Goal: Task Accomplishment & Management: Manage account settings

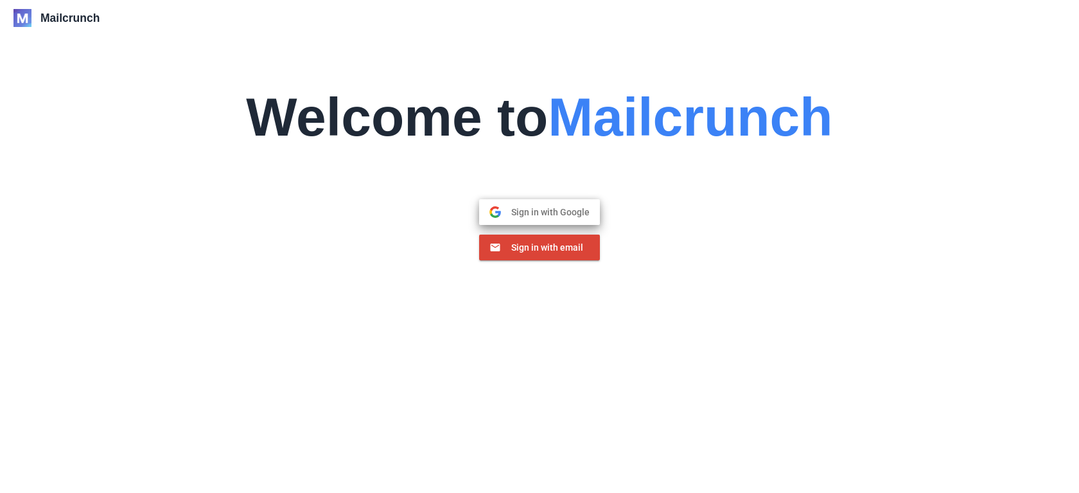
click at [520, 211] on span "Sign in with Google" at bounding box center [545, 212] width 89 height 12
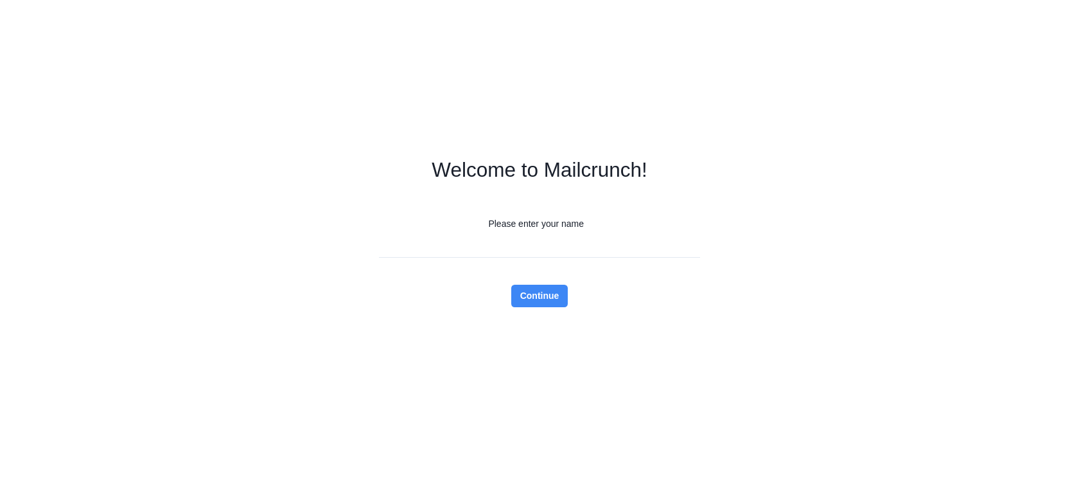
click at [534, 245] on input "Please enter your name" at bounding box center [539, 246] width 321 height 22
type input "*****"
click at [753, 255] on div "Welcome to Mailcrunch! Please enter your name ***** Continue" at bounding box center [539, 246] width 1079 height 493
click at [535, 296] on button "Continue" at bounding box center [539, 296] width 57 height 22
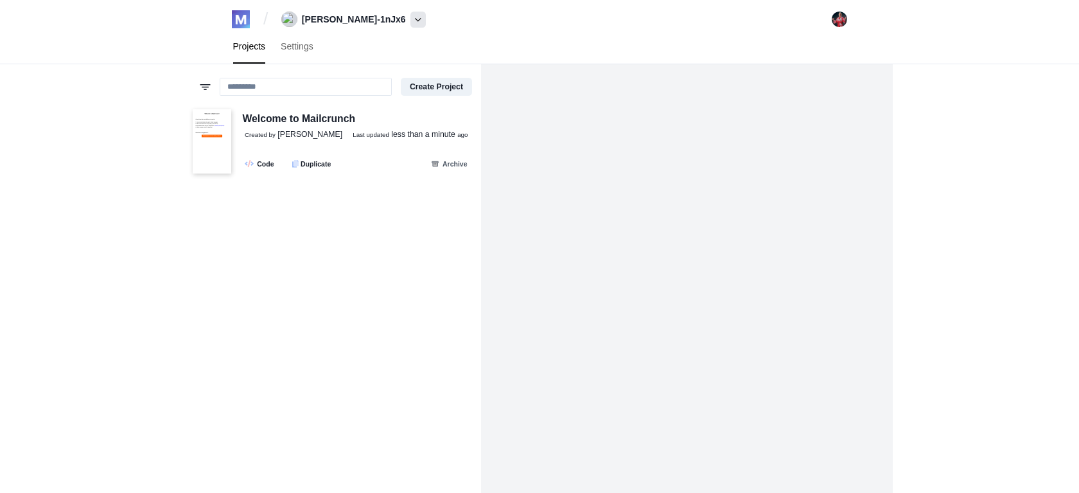
click at [415, 20] on icon at bounding box center [418, 19] width 6 height 7
click at [838, 21] on img at bounding box center [840, 20] width 16 height 16
click at [243, 21] on img at bounding box center [241, 19] width 18 height 18
click at [298, 49] on link "Settings" at bounding box center [297, 47] width 48 height 34
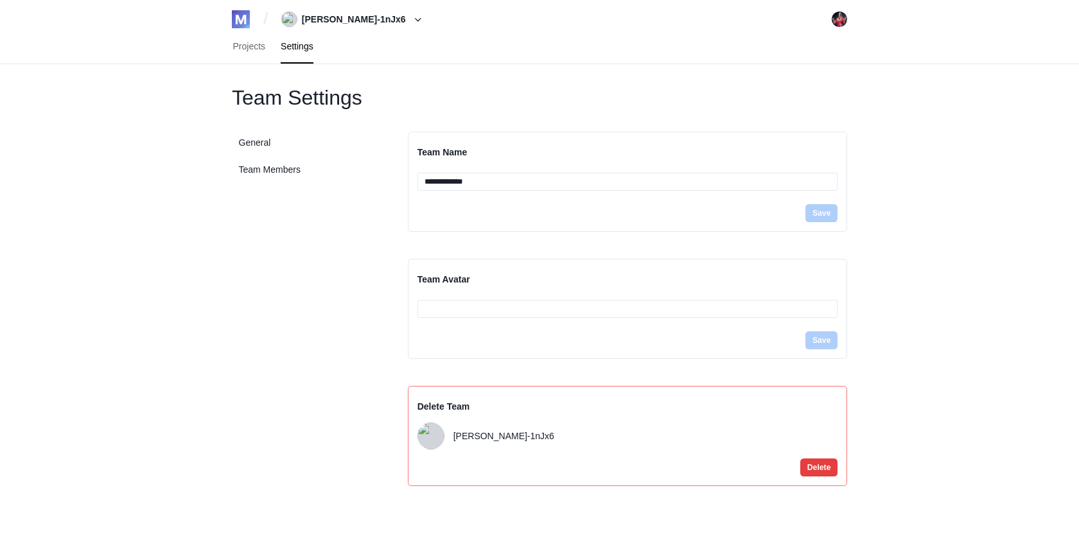
click at [244, 21] on img at bounding box center [241, 19] width 18 height 18
click at [251, 49] on link "Projects" at bounding box center [249, 47] width 48 height 34
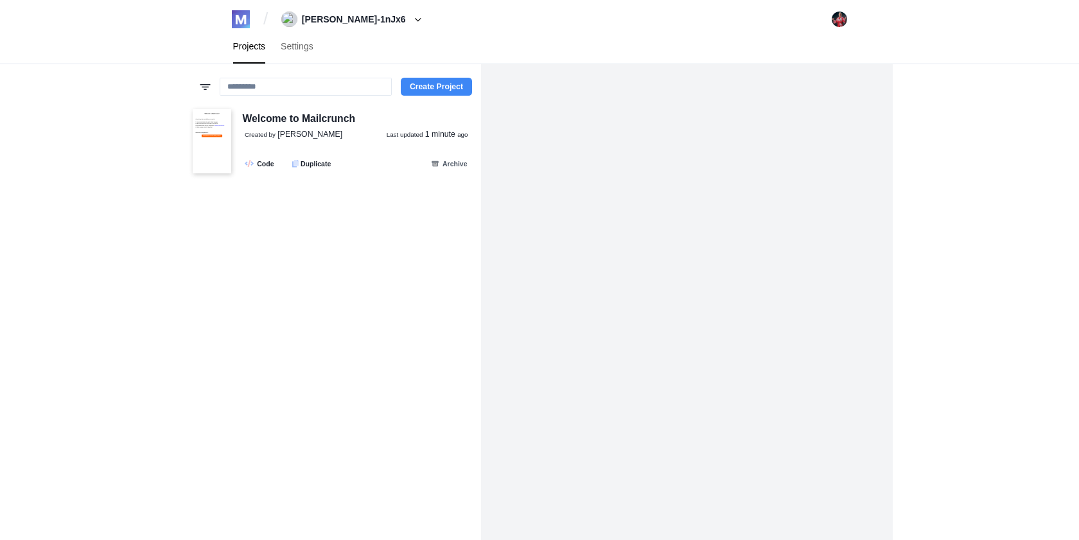
click at [424, 87] on button "Create Project" at bounding box center [436, 87] width 71 height 18
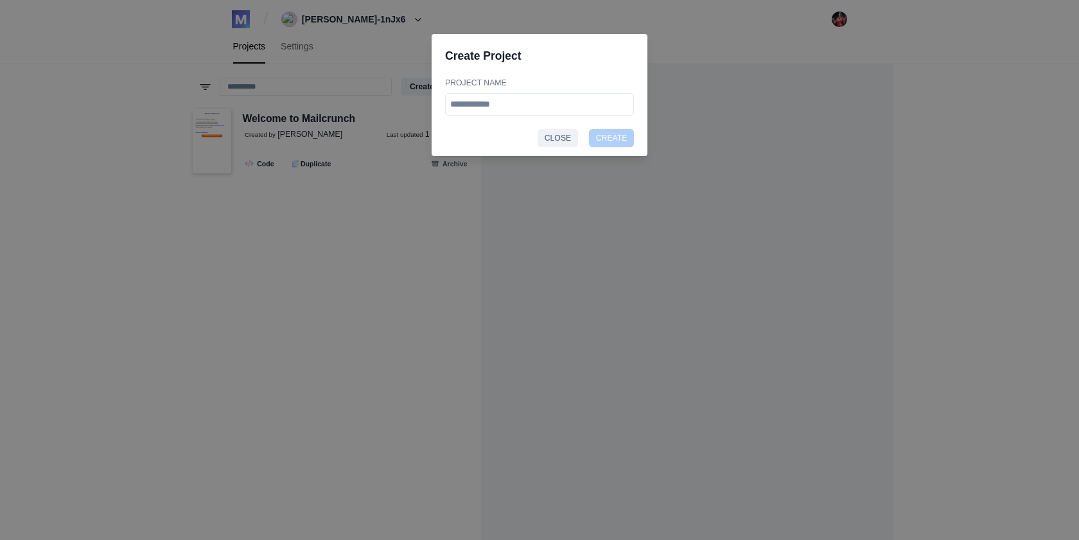
click at [556, 137] on button "Close" at bounding box center [558, 138] width 40 height 18
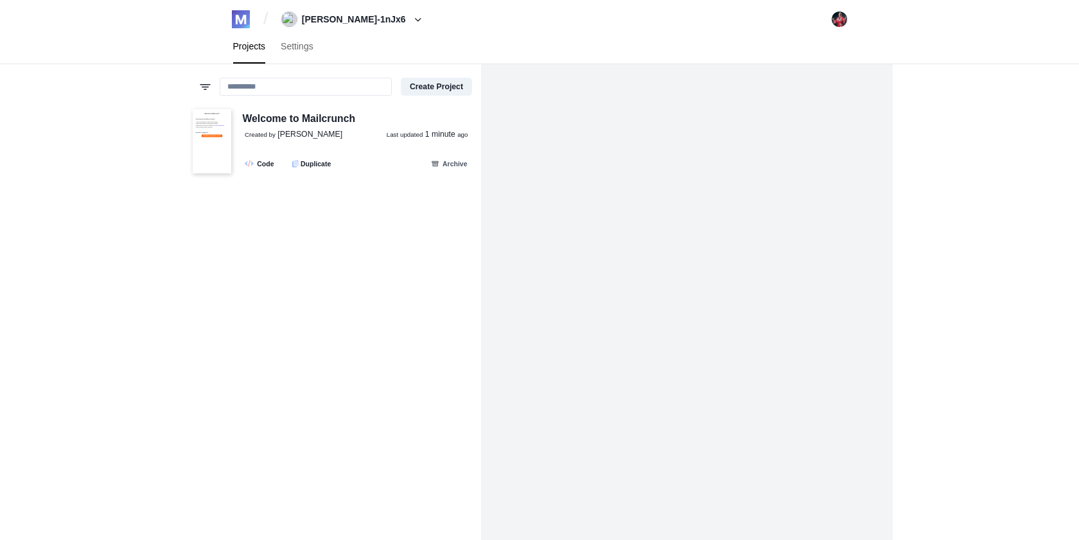
click at [835, 22] on img at bounding box center [840, 20] width 16 height 16
click at [415, 19] on icon at bounding box center [418, 19] width 6 height 7
click at [301, 43] on link "Settings" at bounding box center [297, 47] width 48 height 34
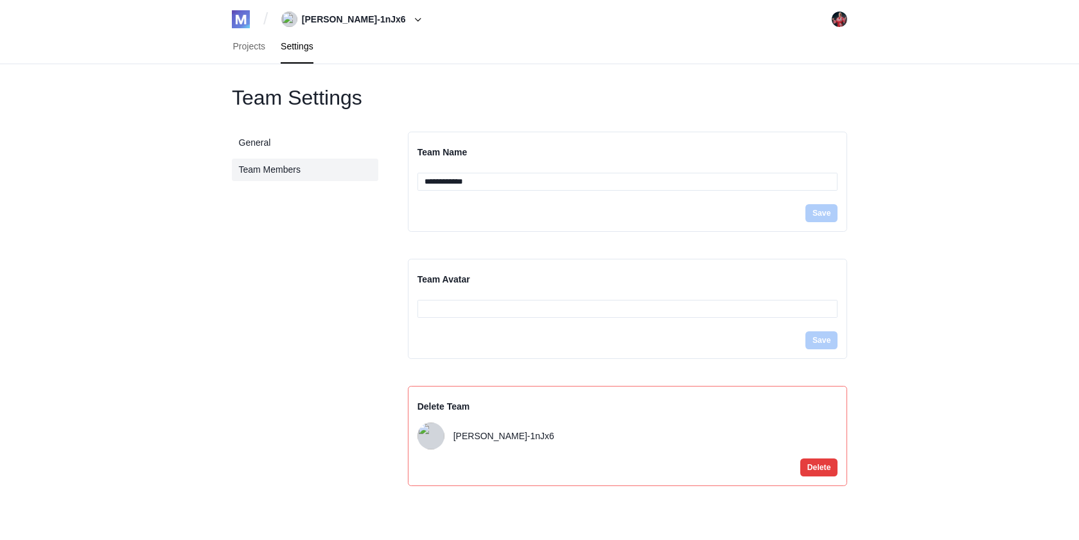
click at [263, 166] on link "Team Members" at bounding box center [305, 170] width 146 height 22
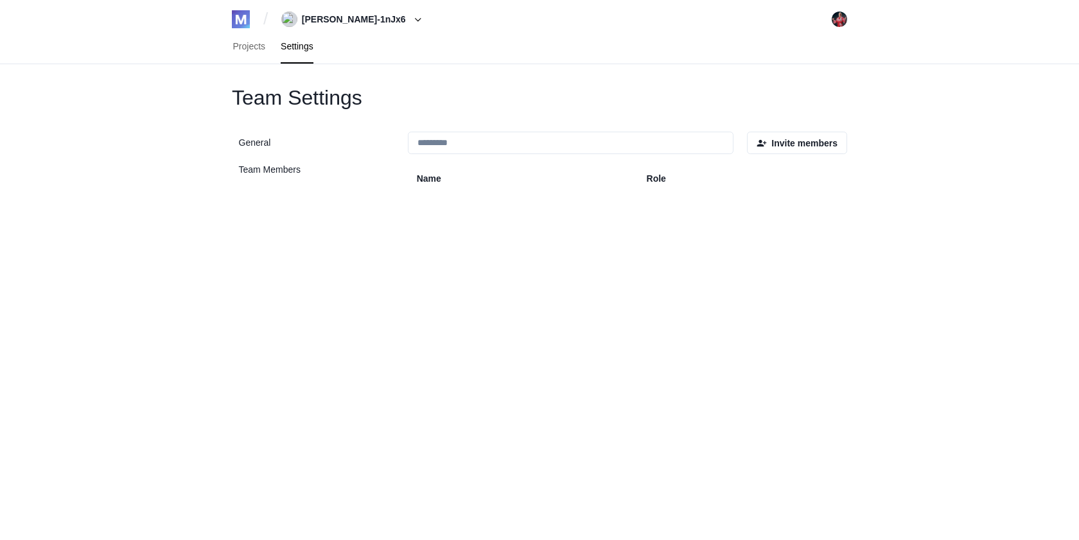
click at [292, 18] on img at bounding box center [289, 20] width 16 height 16
click at [301, 50] on span "[PERSON_NAME]-1nJx6" at bounding box center [325, 51] width 144 height 18
click at [318, 21] on button "[PERSON_NAME]-1nJx6" at bounding box center [353, 19] width 153 height 21
click at [326, 82] on button "Create Team" at bounding box center [325, 81] width 144 height 18
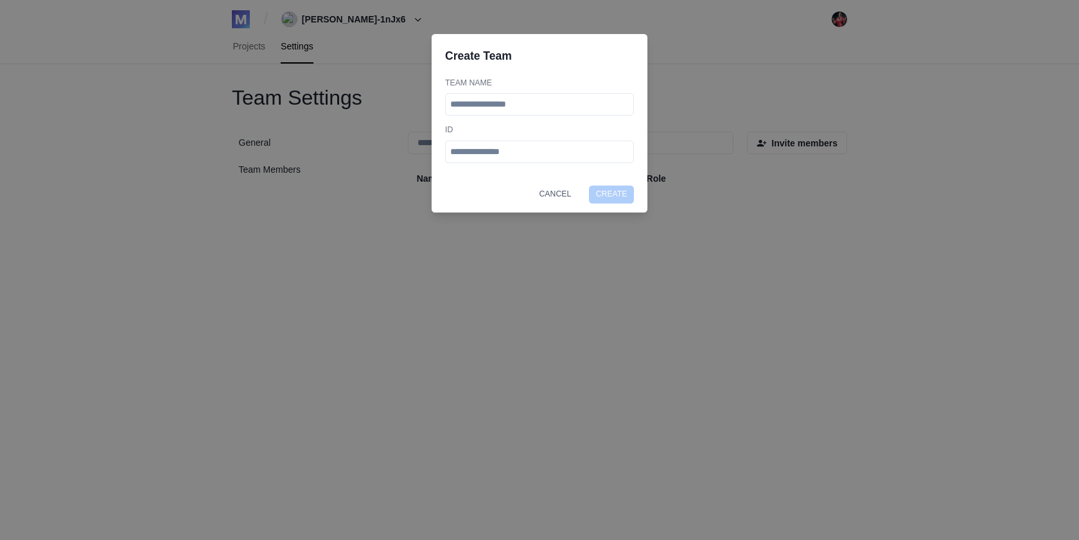
click at [553, 195] on footer "Cancel Create" at bounding box center [540, 195] width 216 height 36
click at [553, 195] on footer "Cancel Create" at bounding box center [540, 206] width 216 height 36
click at [558, 204] on button "Cancel" at bounding box center [556, 206] width 46 height 18
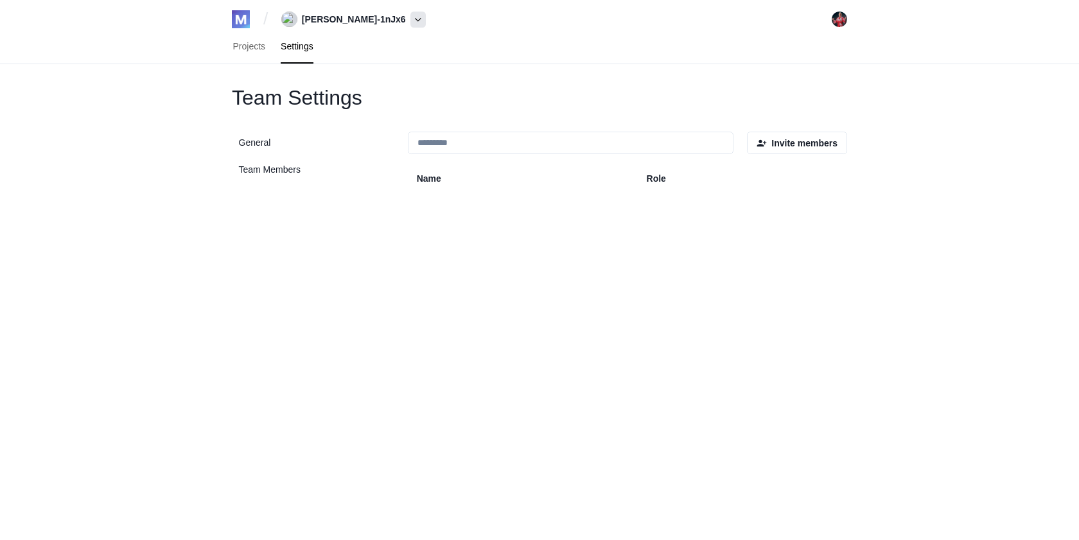
click at [410, 21] on span at bounding box center [417, 20] width 15 height 16
click at [195, 38] on div "/ [PERSON_NAME]-1nJx6 [PERSON_NAME]-1nJx6 Create Team [PERSON_NAME] [EMAIL_ADDR…" at bounding box center [539, 270] width 1079 height 540
click at [840, 17] on img at bounding box center [840, 20] width 16 height 16
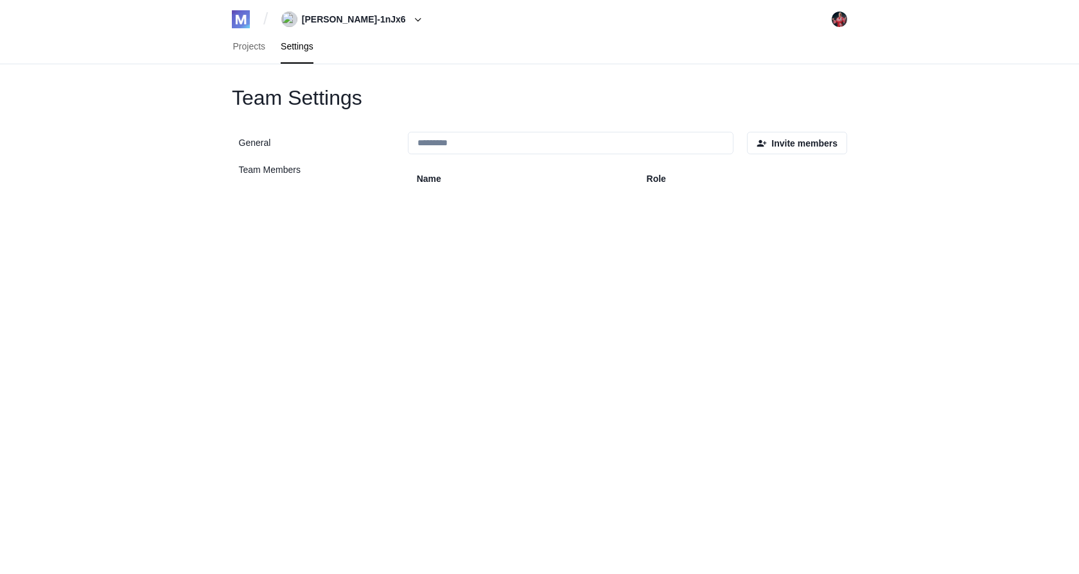
click at [840, 19] on img at bounding box center [840, 20] width 16 height 16
click at [843, 87] on button "Logout" at bounding box center [863, 87] width 40 height 18
